Goal: Subscribe to service/newsletter

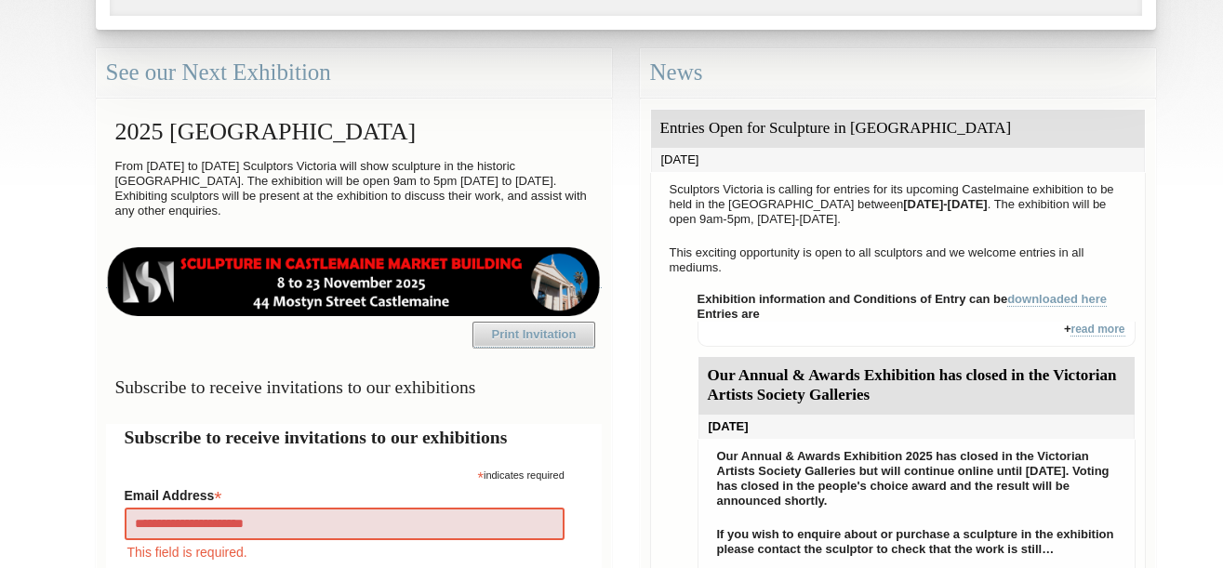
type input "**********"
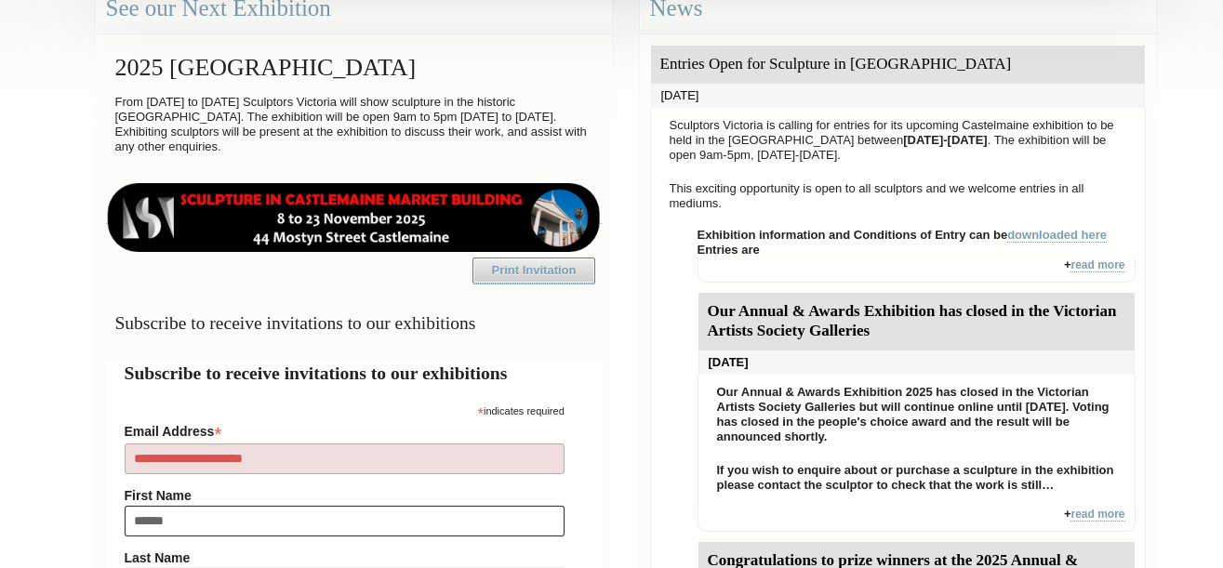
type input "*******"
type input "********"
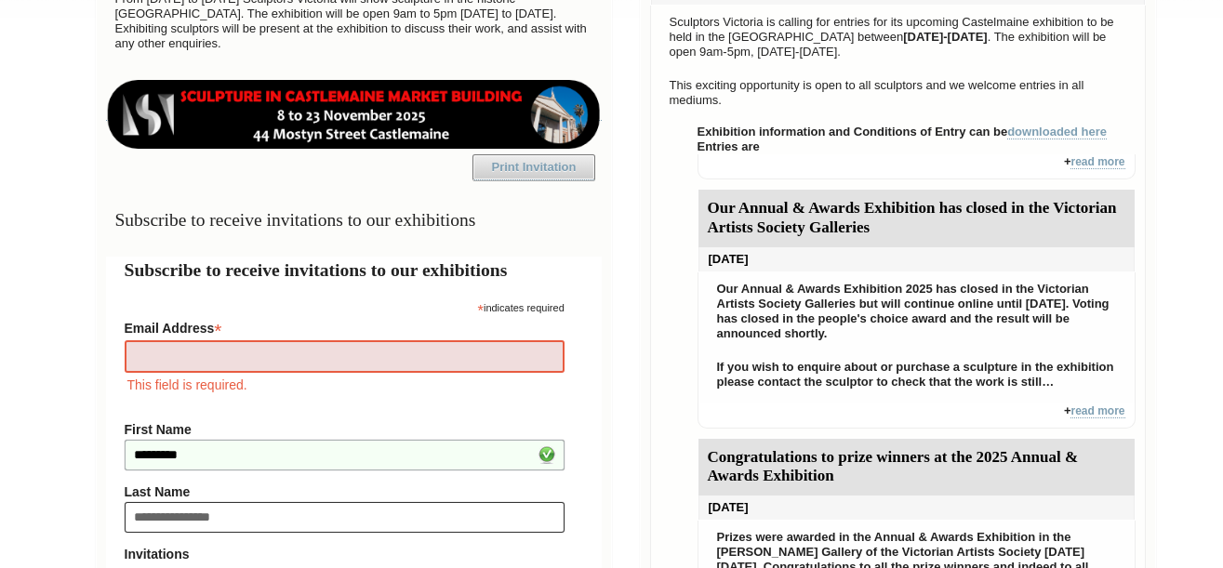
type input "**********"
